Goal: Find specific page/section: Find specific page/section

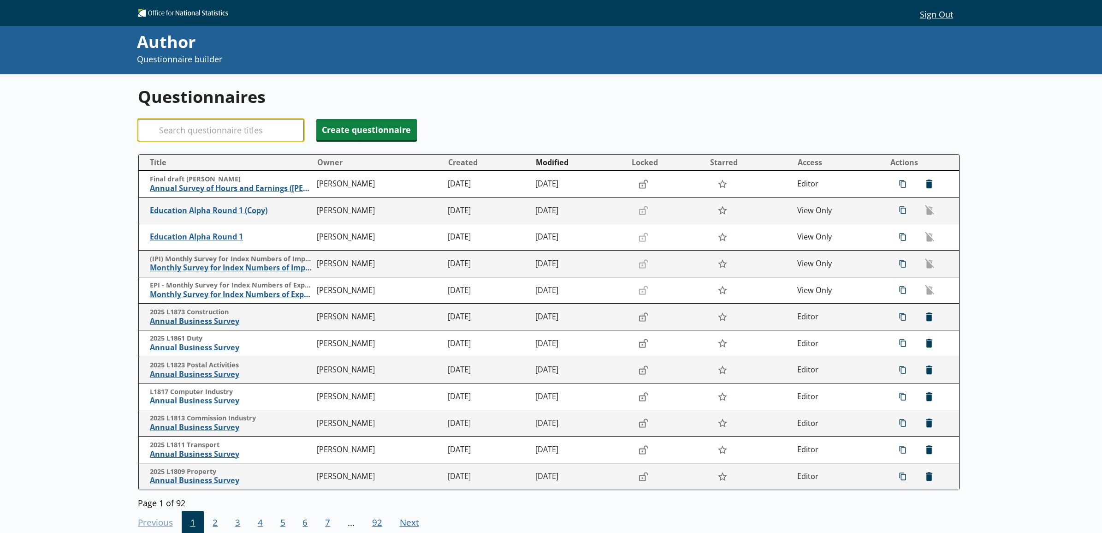
click at [252, 131] on input "Search" at bounding box center [221, 130] width 166 height 22
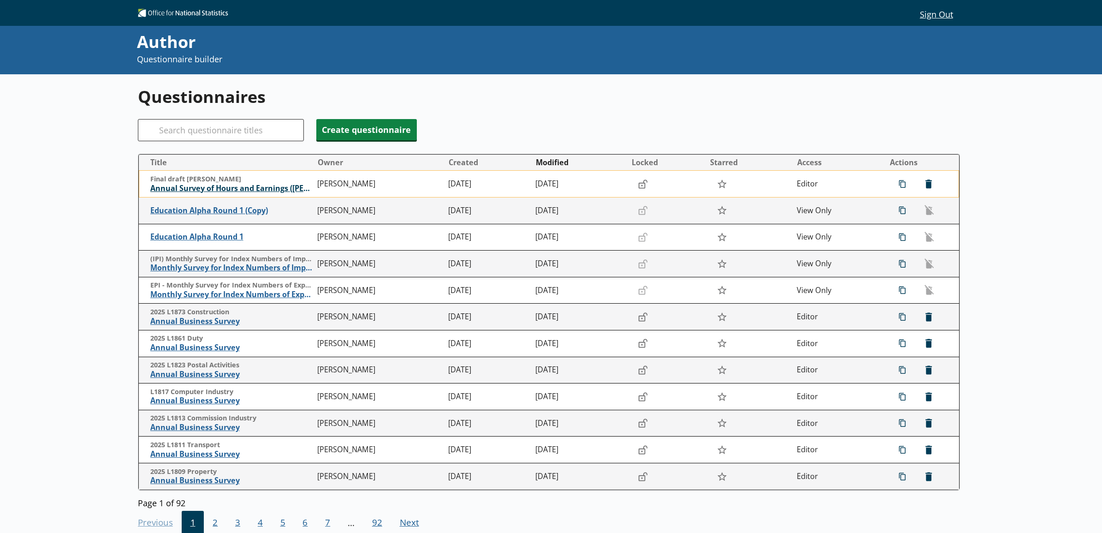
click at [185, 192] on span "Annual Survey of Hours and Earnings ([PERSON_NAME])" at bounding box center [231, 189] width 163 height 10
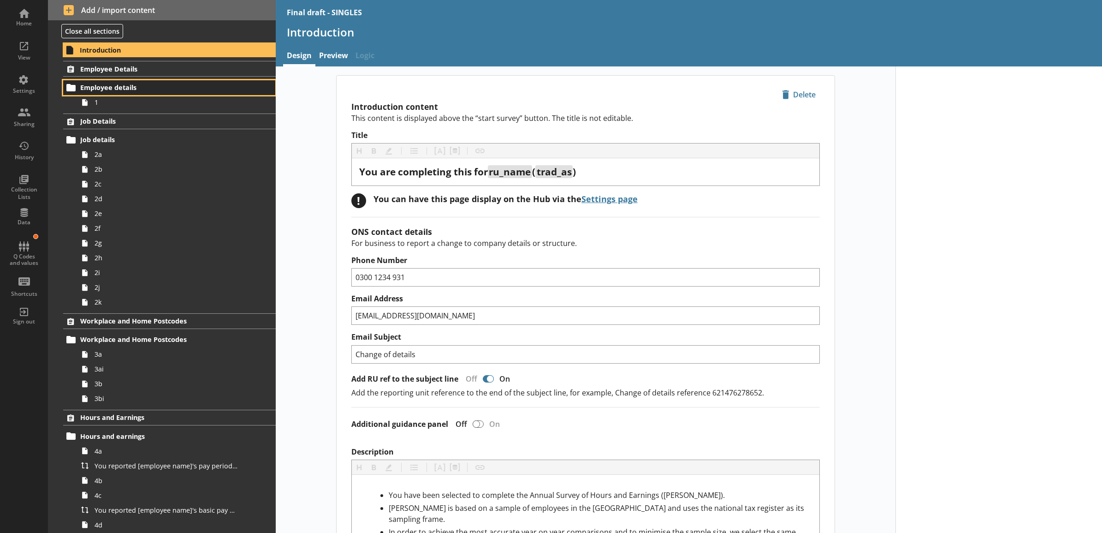
click at [211, 95] on link "Employee details" at bounding box center [169, 87] width 212 height 15
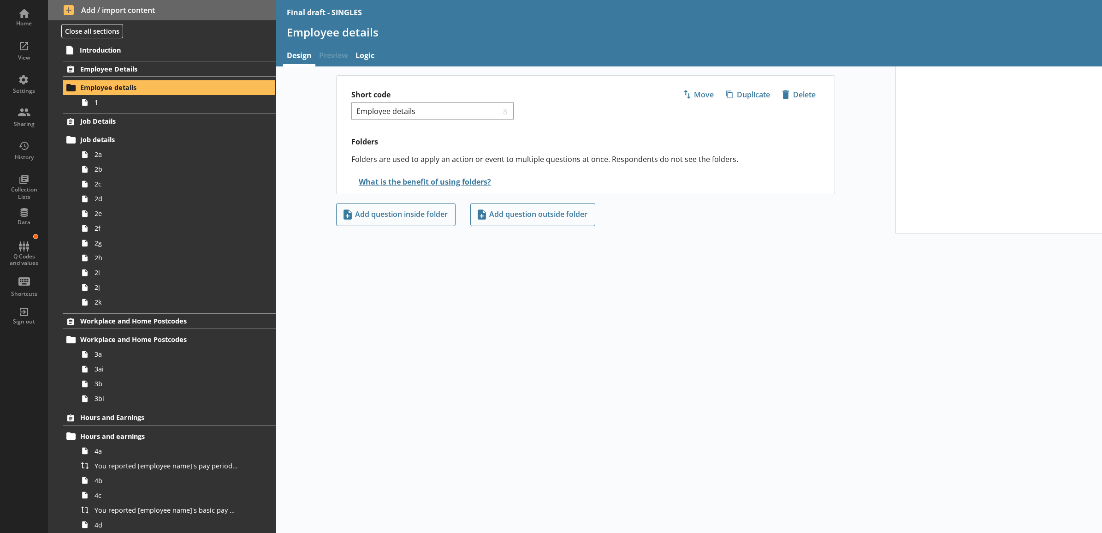
click at [215, 100] on span "1" at bounding box center [166, 102] width 143 height 9
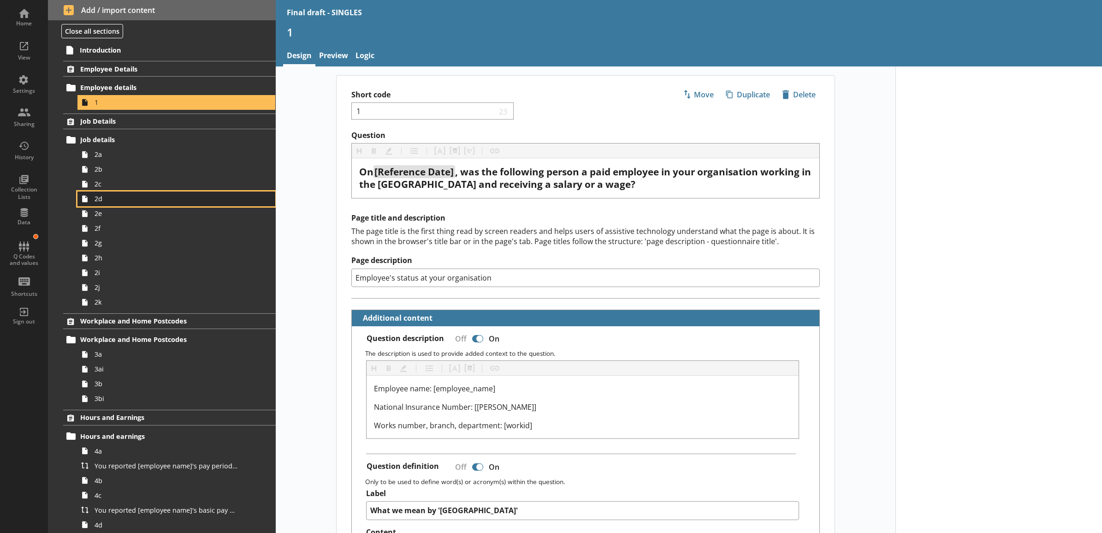
click at [167, 194] on link "2d" at bounding box center [176, 198] width 198 height 15
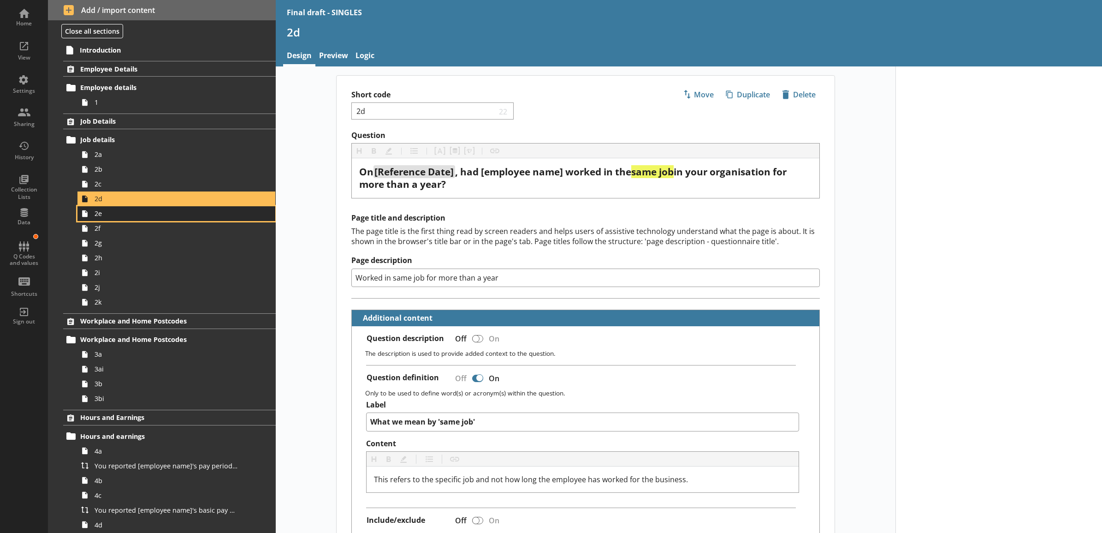
click at [215, 208] on link "2e" at bounding box center [176, 213] width 198 height 15
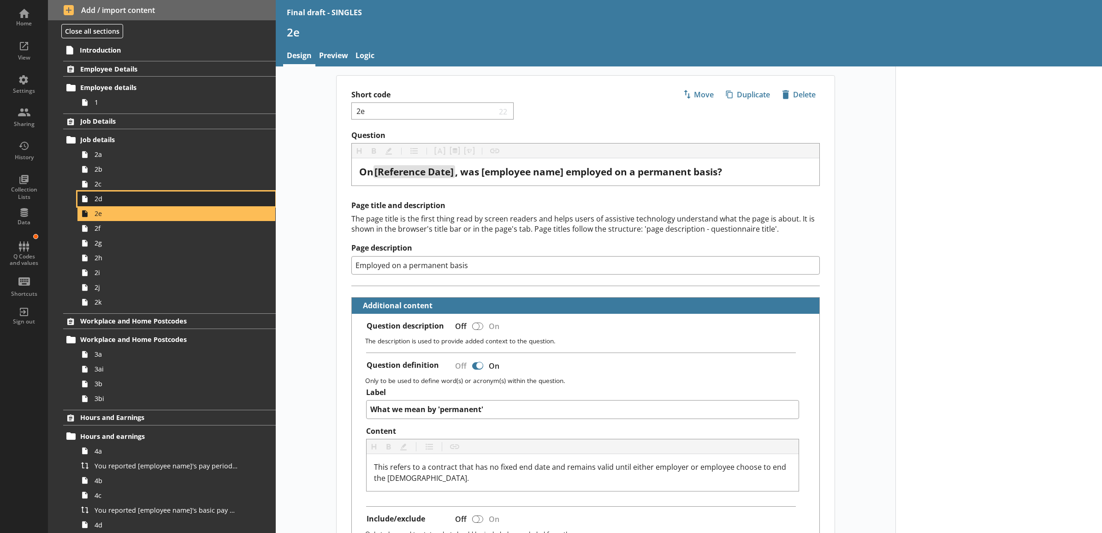
click at [213, 205] on link "2d" at bounding box center [176, 198] width 198 height 15
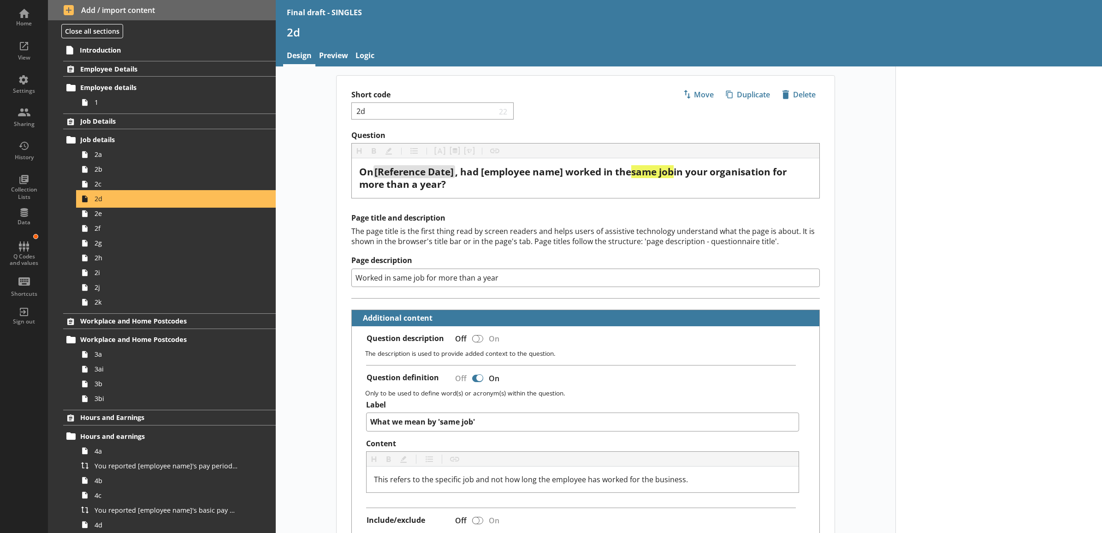
click at [208, 192] on link "2d" at bounding box center [176, 198] width 198 height 15
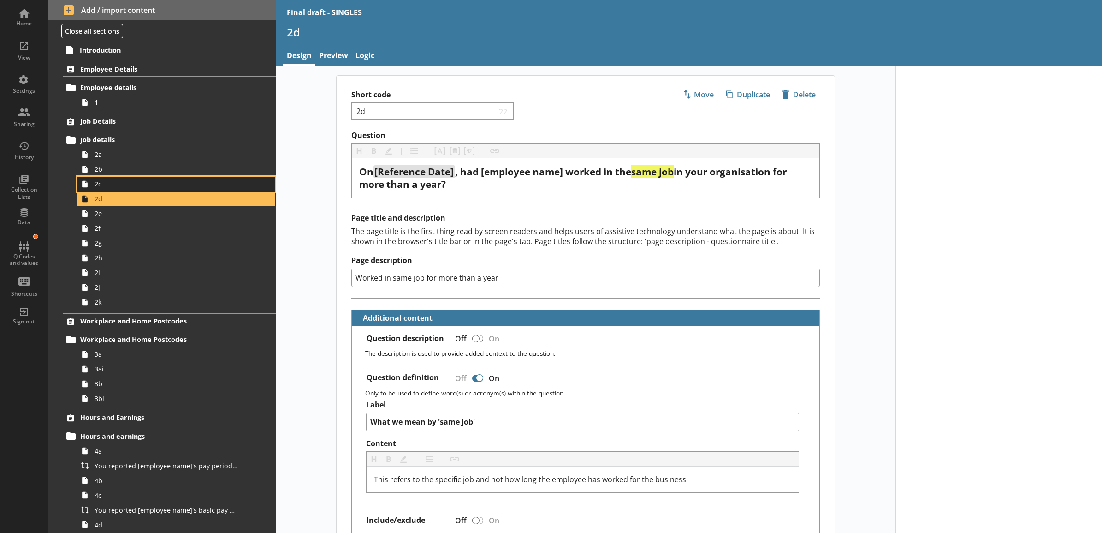
click at [208, 187] on span "2c" at bounding box center [166, 183] width 143 height 9
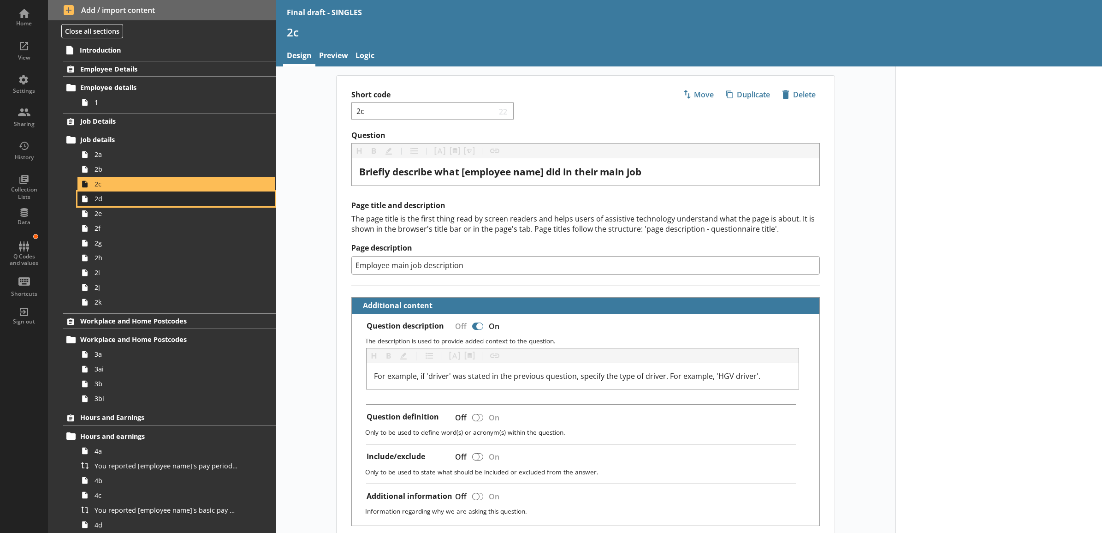
click at [208, 195] on span "2d" at bounding box center [166, 198] width 143 height 9
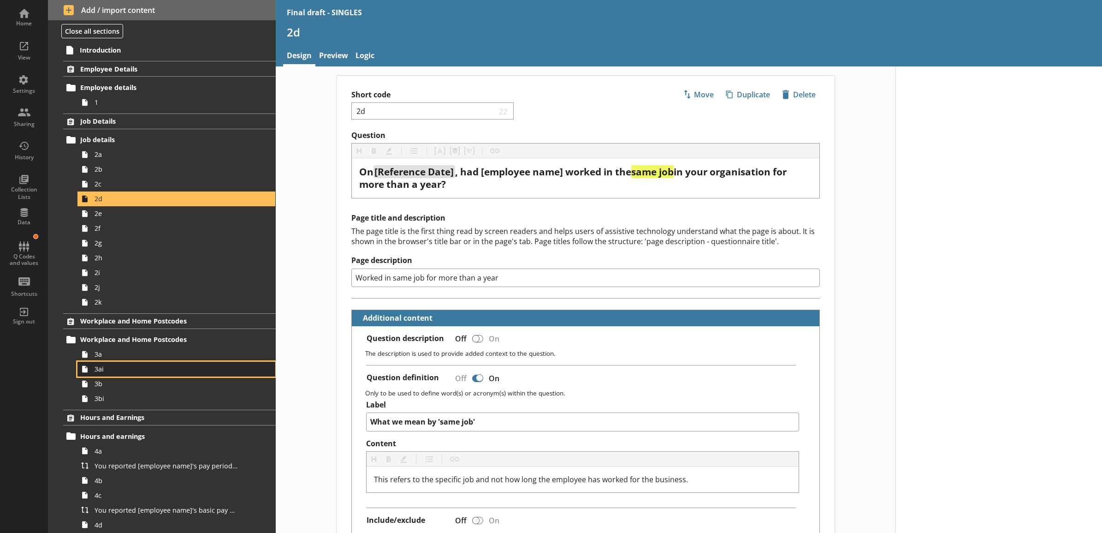
click at [127, 371] on span "3ai" at bounding box center [166, 368] width 143 height 9
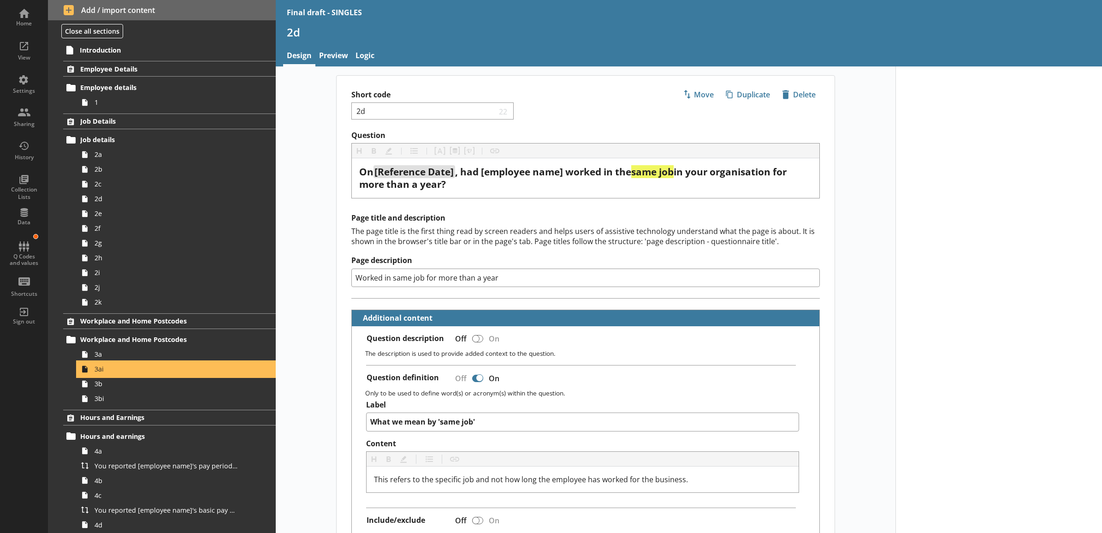
type textarea "x"
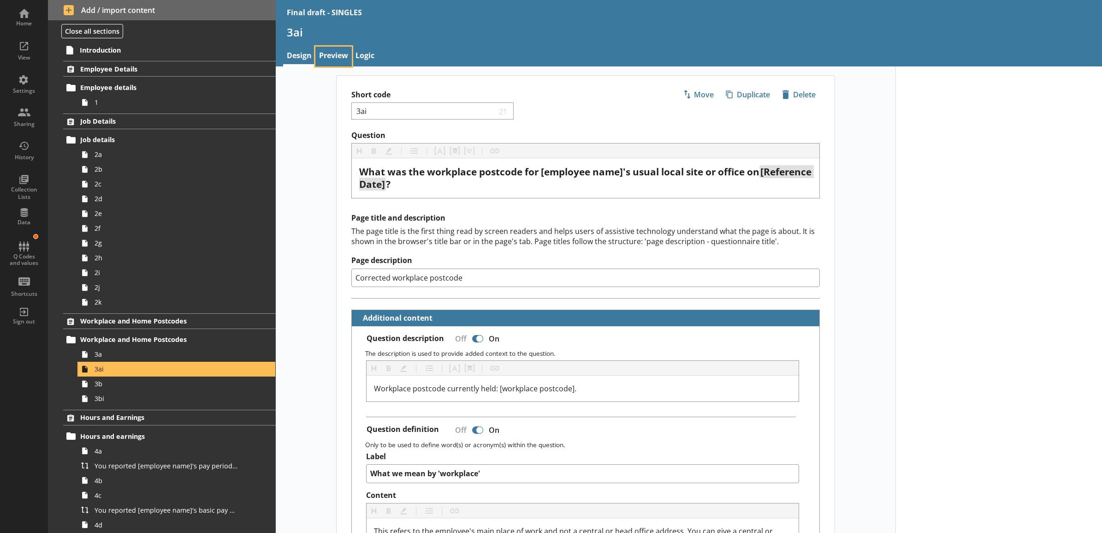
click at [343, 52] on link "Preview" at bounding box center [333, 57] width 36 height 20
